Goal: Task Accomplishment & Management: Manage account settings

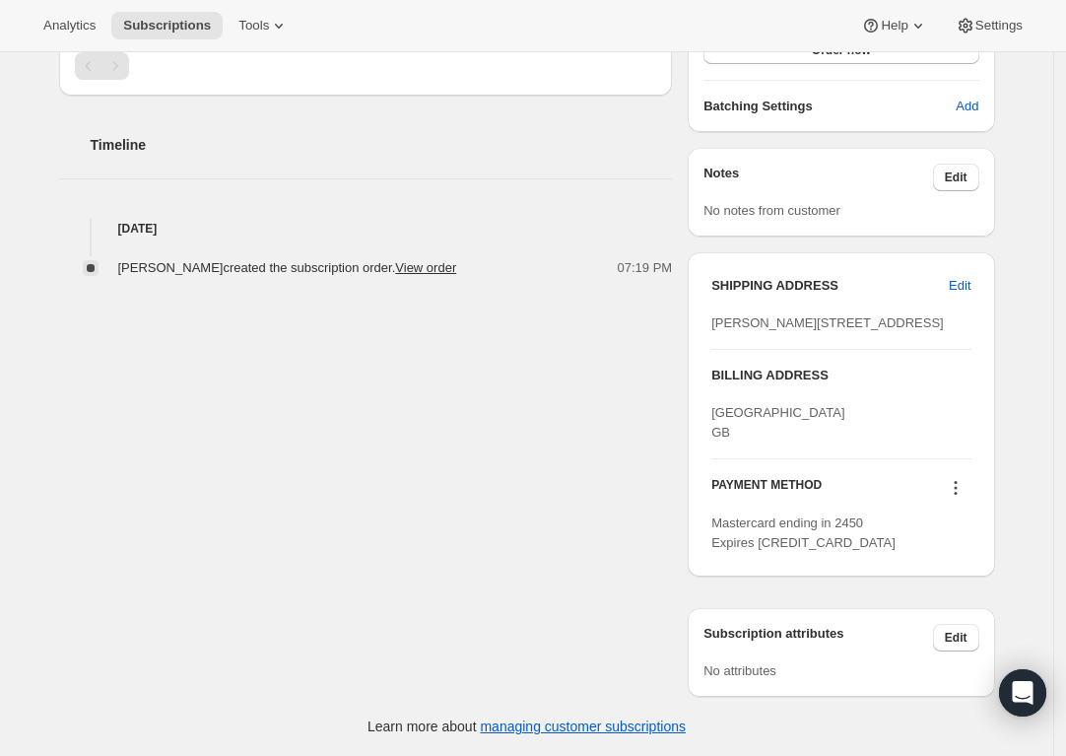
scroll to position [688, 0]
click at [962, 276] on span "Edit" at bounding box center [960, 286] width 22 height 20
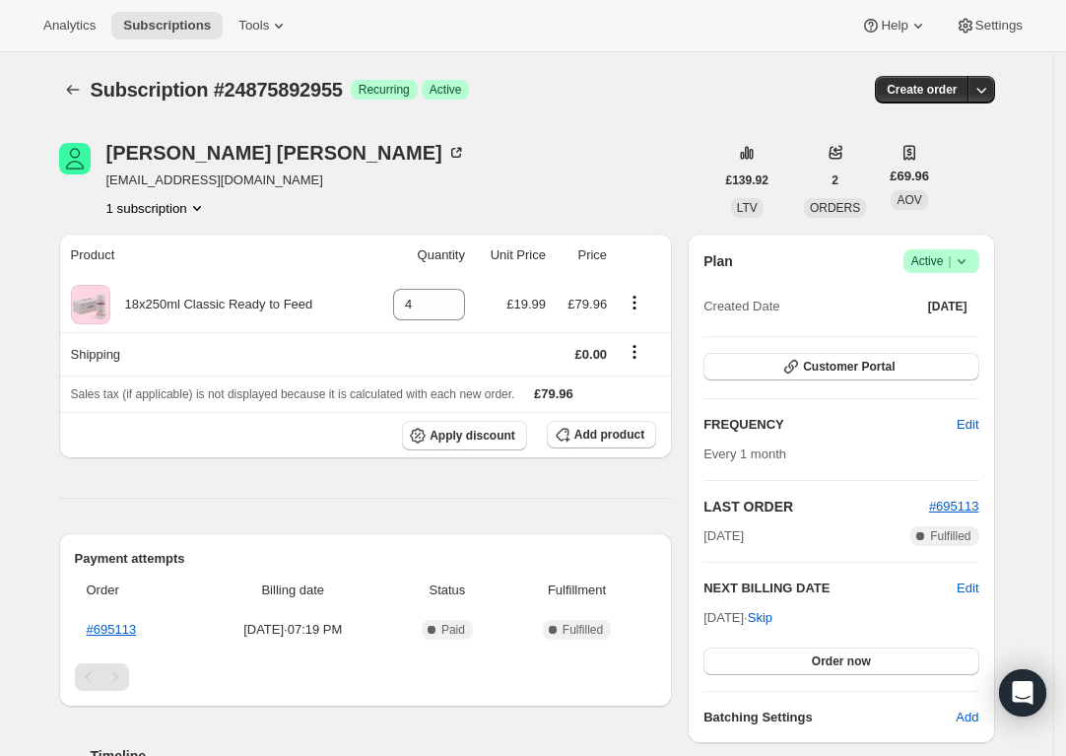
select select "[GEOGRAPHIC_DATA]"
select select "ENG"
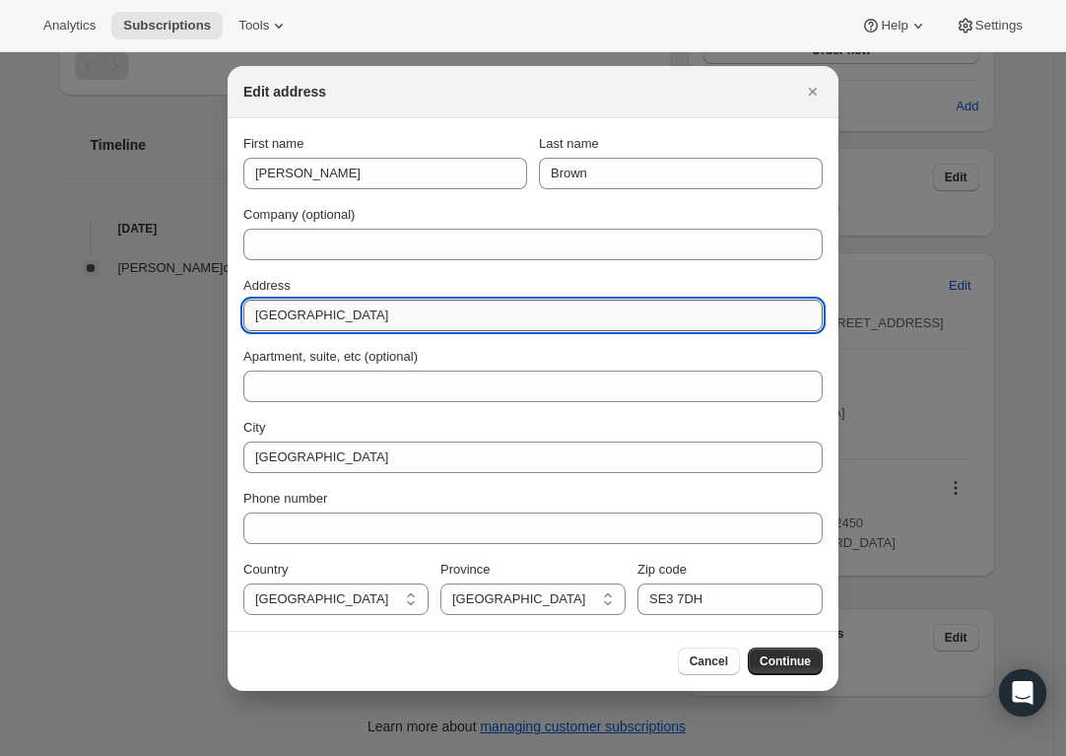
click at [254, 313] on input "[GEOGRAPHIC_DATA]" at bounding box center [532, 316] width 579 height 32
type input "[STREET_ADDRESS]"
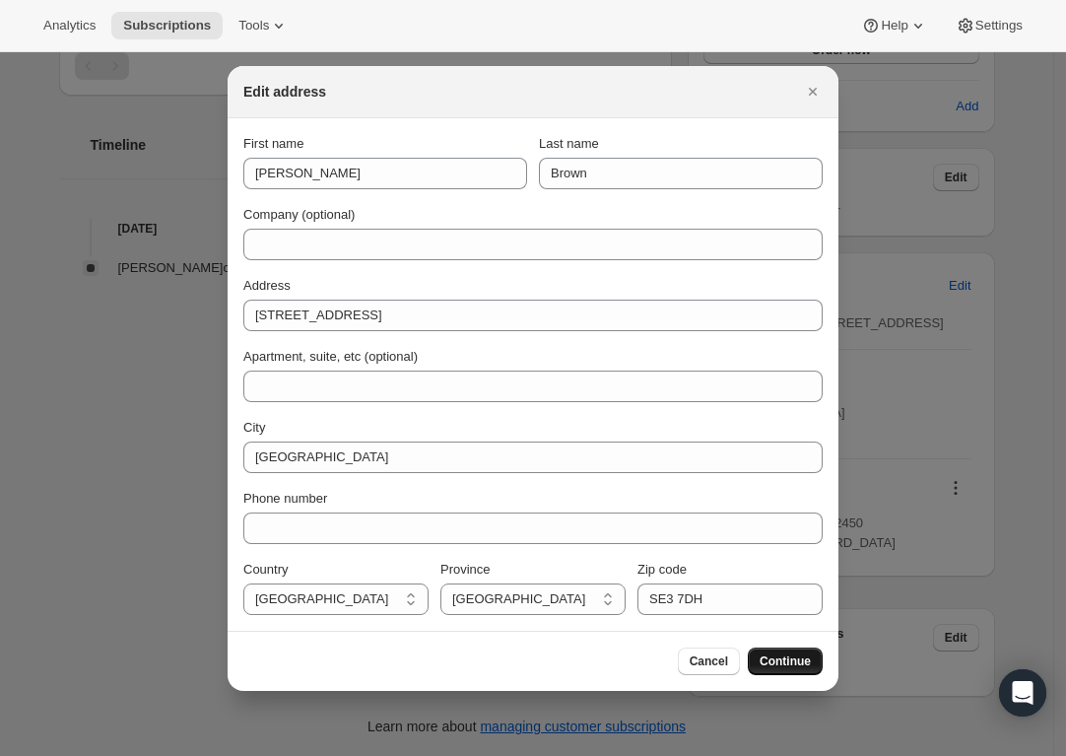
click at [797, 660] on span "Continue" at bounding box center [785, 661] width 51 height 16
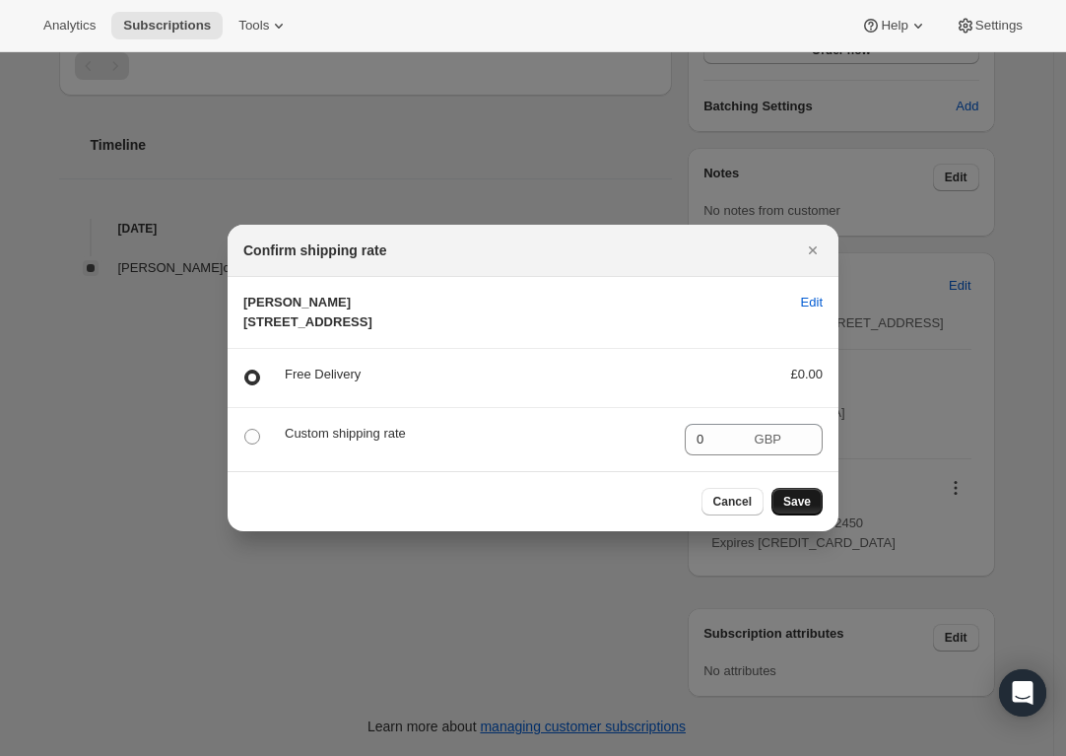
click at [798, 509] on span "Save" at bounding box center [797, 502] width 28 height 16
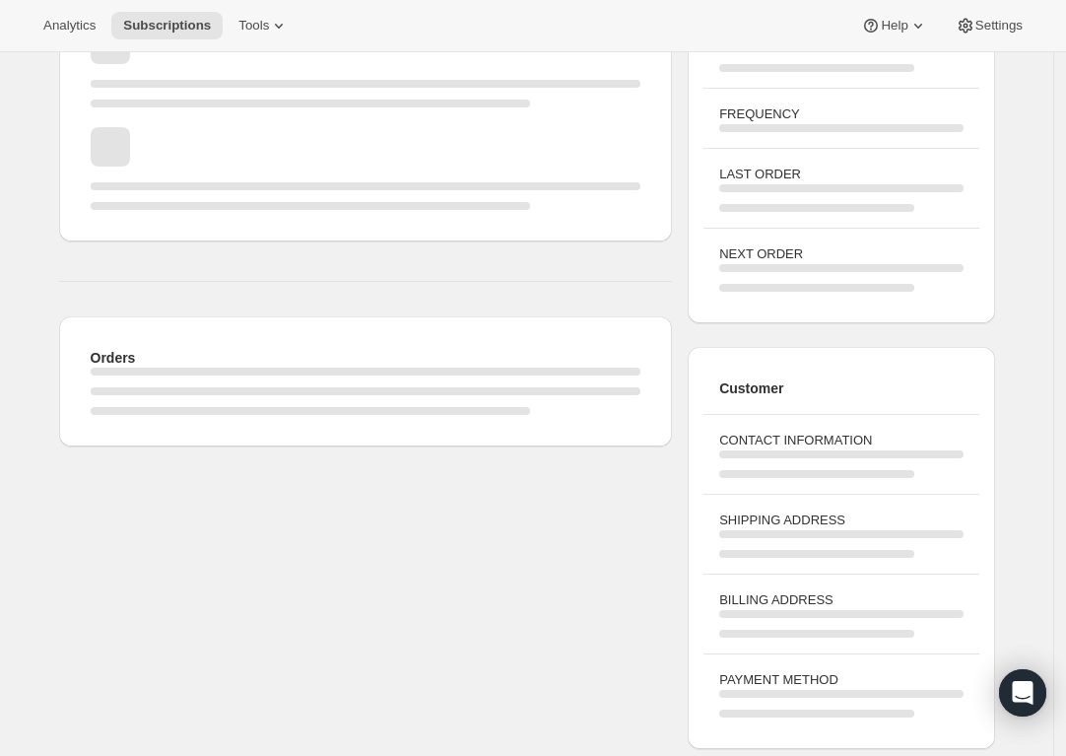
scroll to position [674, 0]
